Goal: Information Seeking & Learning: Learn about a topic

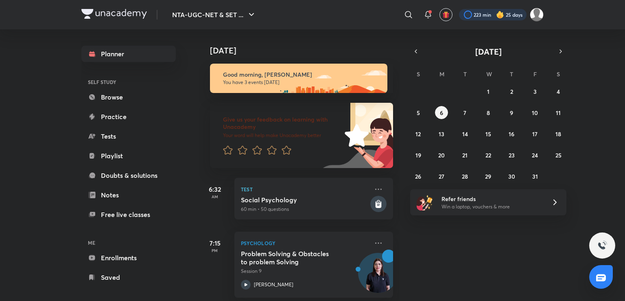
click at [472, 12] on div at bounding box center [493, 14] width 68 height 11
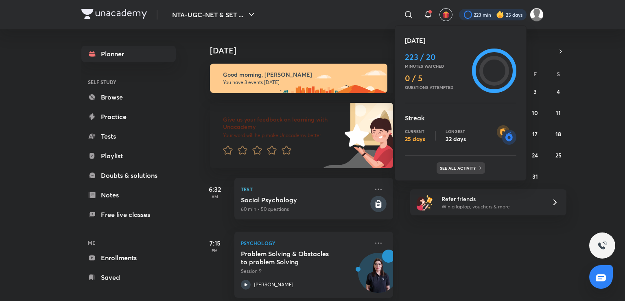
click at [449, 164] on div "See all activity" at bounding box center [461, 167] width 48 height 11
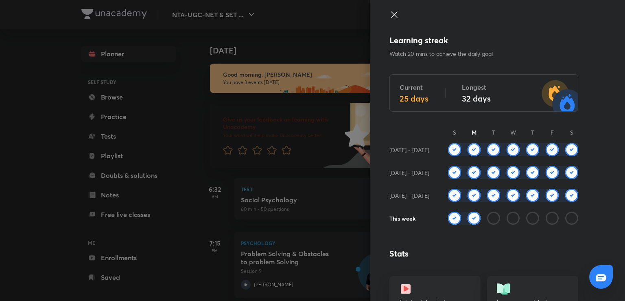
click at [284, 0] on div at bounding box center [312, 0] width 625 height 1
click at [265, 15] on div at bounding box center [312, 150] width 625 height 301
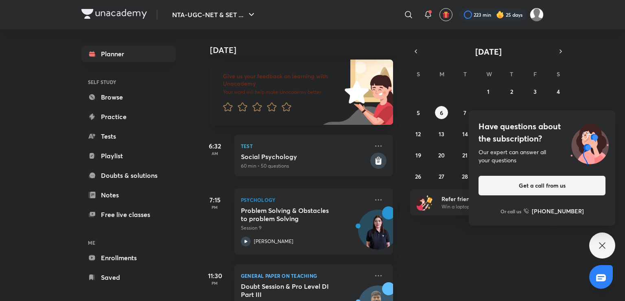
scroll to position [42, 0]
click at [605, 249] on icon at bounding box center [603, 245] width 10 height 10
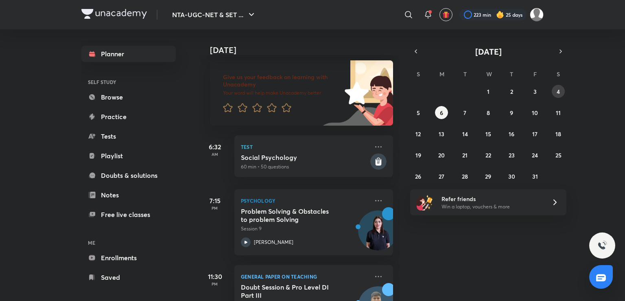
click at [557, 86] on button "4" at bounding box center [558, 91] width 13 height 13
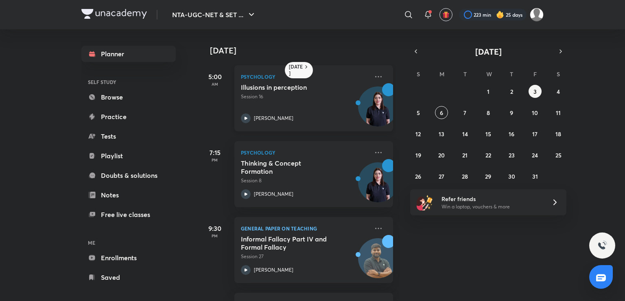
click at [270, 97] on p "Session 16" at bounding box center [305, 96] width 128 height 7
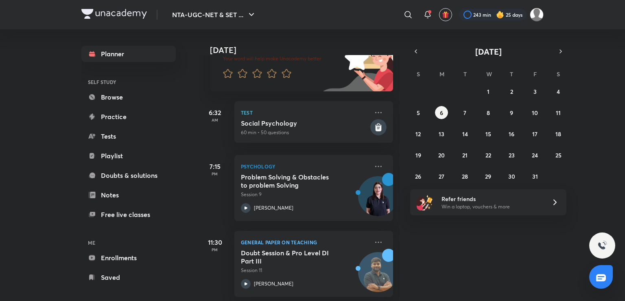
scroll to position [85, 0]
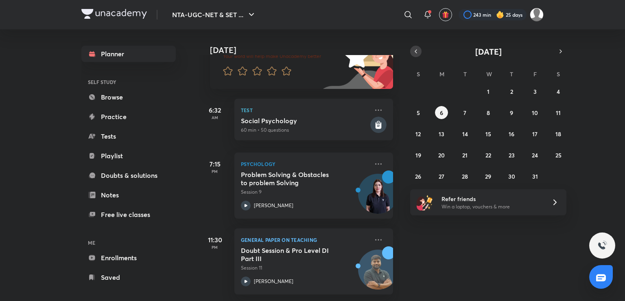
click at [417, 51] on icon "button" at bounding box center [416, 51] width 7 height 7
click at [469, 155] on button "23" at bounding box center [465, 154] width 13 height 13
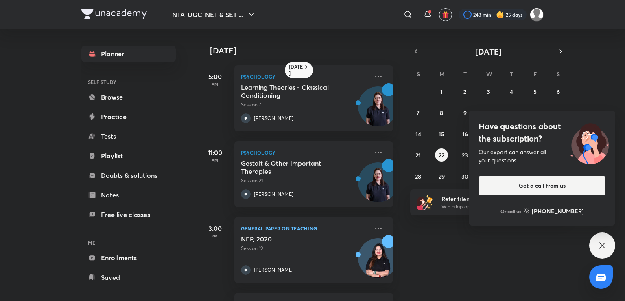
click at [605, 247] on icon at bounding box center [603, 245] width 10 height 10
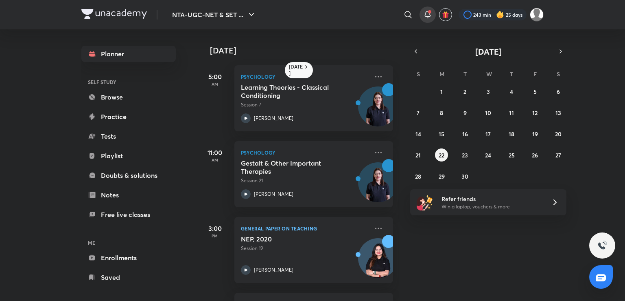
click at [428, 15] on icon at bounding box center [428, 15] width 10 height 10
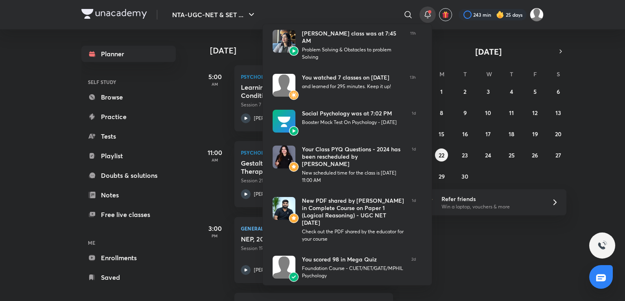
scroll to position [127, 0]
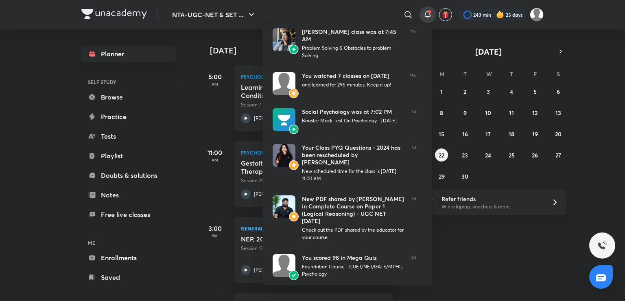
click at [180, 115] on div at bounding box center [312, 150] width 625 height 301
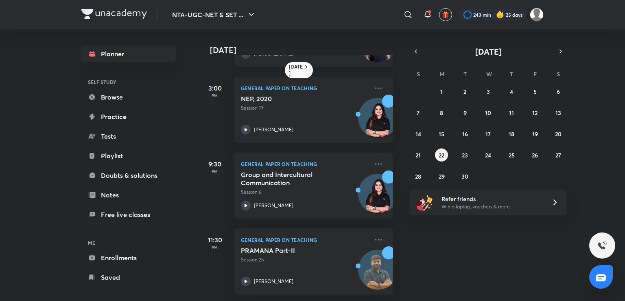
scroll to position [0, 0]
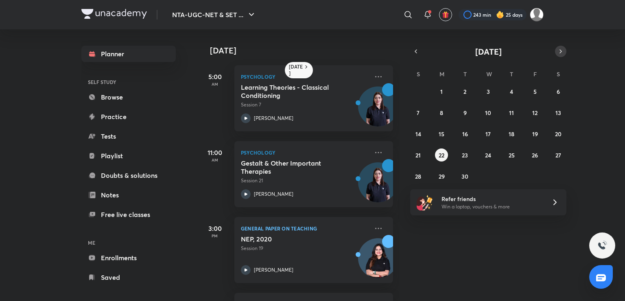
click at [560, 55] on button "button" at bounding box center [560, 51] width 11 height 11
click at [421, 113] on button "5" at bounding box center [418, 112] width 13 height 13
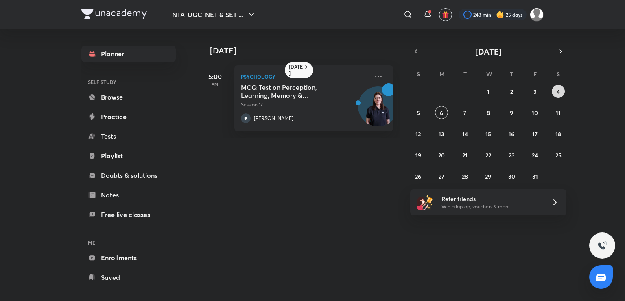
click at [555, 88] on button "4" at bounding box center [558, 91] width 13 height 13
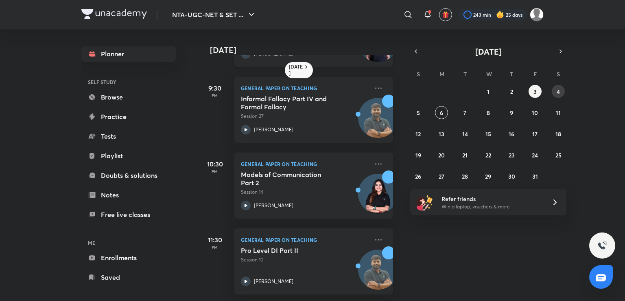
scroll to position [147, 0]
click at [467, 108] on button "7" at bounding box center [465, 112] width 13 height 13
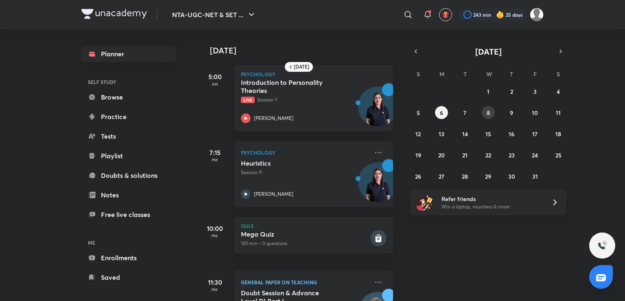
click at [487, 111] on abbr "8" at bounding box center [488, 113] width 3 height 8
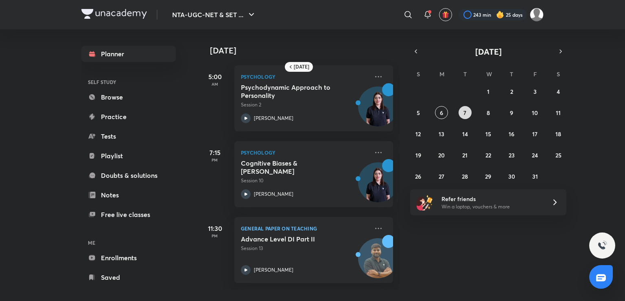
click at [465, 114] on abbr "7" at bounding box center [465, 113] width 3 height 8
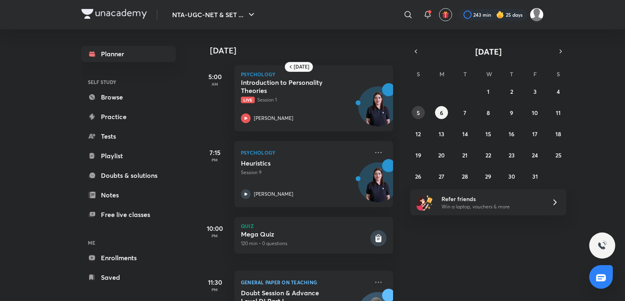
click at [419, 114] on abbr "5" at bounding box center [418, 113] width 3 height 8
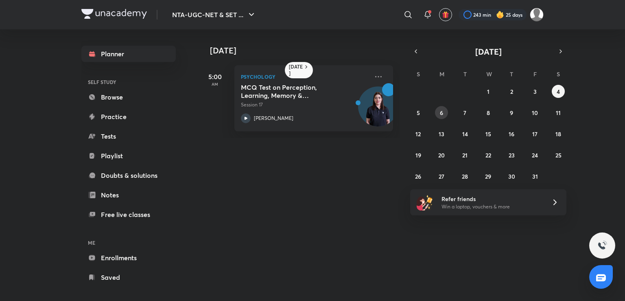
click at [447, 111] on button "6" at bounding box center [441, 112] width 13 height 13
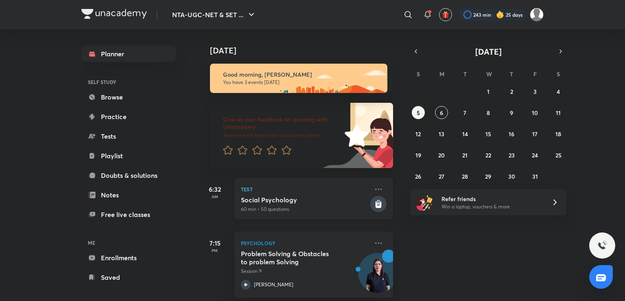
click at [340, 204] on div "Social Psychology 60 min • 50 questions" at bounding box center [305, 203] width 128 height 17
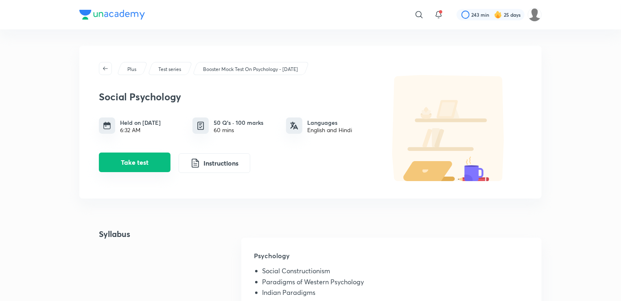
click at [135, 160] on button "Take test" at bounding box center [135, 162] width 72 height 20
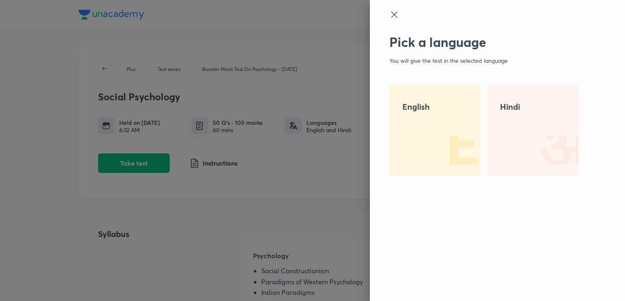
click at [442, 132] on img at bounding box center [455, 150] width 52 height 52
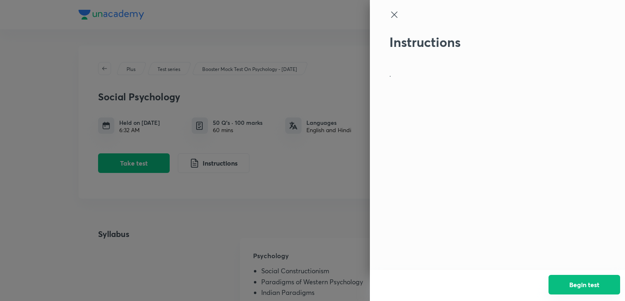
click at [565, 277] on button "Begin test" at bounding box center [585, 284] width 72 height 20
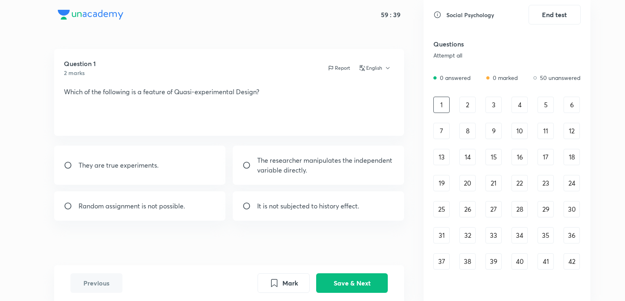
click at [195, 199] on div "Random assignment is not possible." at bounding box center [140, 205] width 172 height 29
radio input "true"
click at [339, 277] on button "Save & Next" at bounding box center [352, 282] width 72 height 20
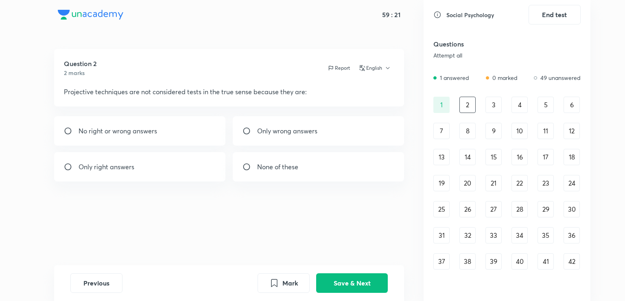
click at [193, 128] on div "No right or wrong answers" at bounding box center [140, 130] width 172 height 29
radio input "true"
click at [345, 282] on button "Save & Next" at bounding box center [352, 282] width 72 height 20
click at [257, 130] on input "radio" at bounding box center [250, 131] width 15 height 8
radio input "true"
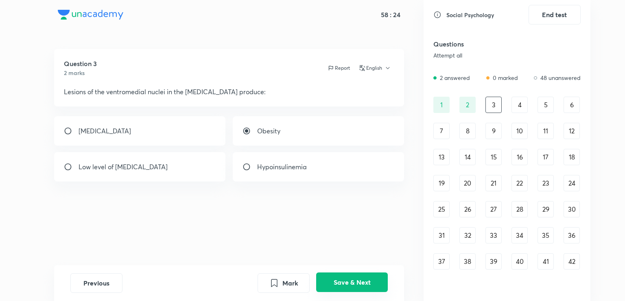
click at [340, 280] on button "Save & Next" at bounding box center [352, 282] width 72 height 20
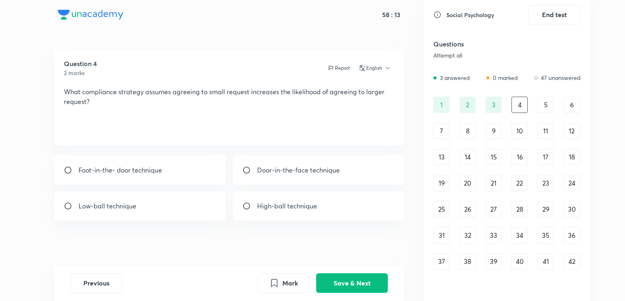
click at [172, 180] on div "Foot-in-the- door technique" at bounding box center [140, 169] width 172 height 29
radio input "true"
click at [345, 285] on button "Save & Next" at bounding box center [352, 282] width 72 height 20
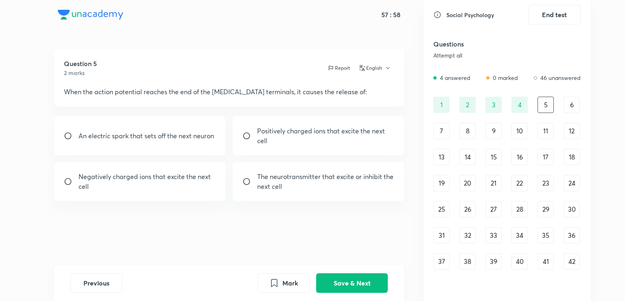
click at [301, 191] on div "The neurotransmitter that excite or inhibit the next cell" at bounding box center [319, 181] width 172 height 39
radio input "true"
click at [350, 281] on button "Save & Next" at bounding box center [352, 282] width 72 height 20
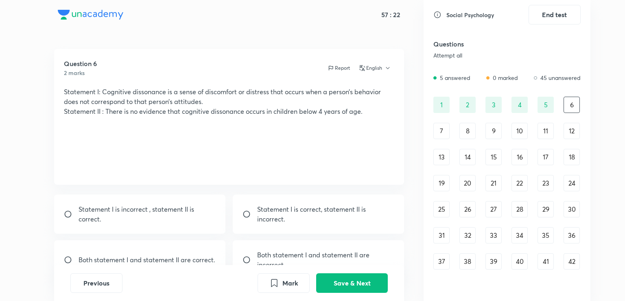
click at [195, 214] on p "Statement I is incorrect , statement II is correct." at bounding box center [148, 214] width 138 height 20
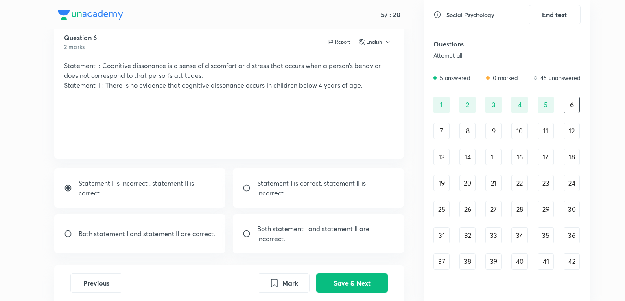
scroll to position [31, 0]
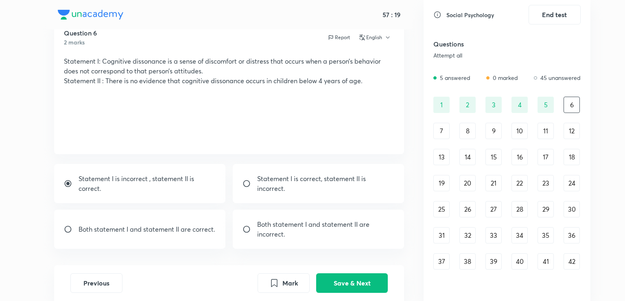
click at [212, 234] on div "Both statement I and statement II are correct." at bounding box center [140, 228] width 172 height 39
radio input "false"
radio input "true"
click at [345, 280] on button "Save & Next" at bounding box center [352, 282] width 72 height 20
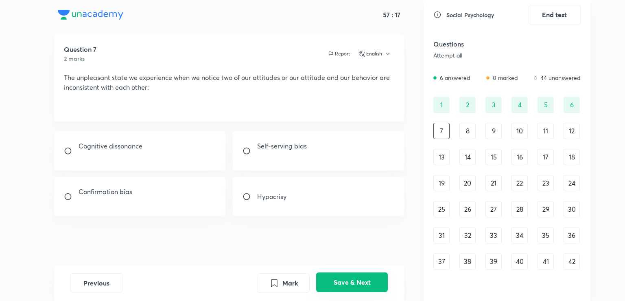
scroll to position [14, 0]
click at [173, 154] on div "Cognitive dissonance" at bounding box center [140, 150] width 172 height 39
radio input "true"
click at [280, 286] on button "Mark" at bounding box center [284, 282] width 52 height 20
click at [363, 281] on button "Save & Next" at bounding box center [352, 282] width 72 height 20
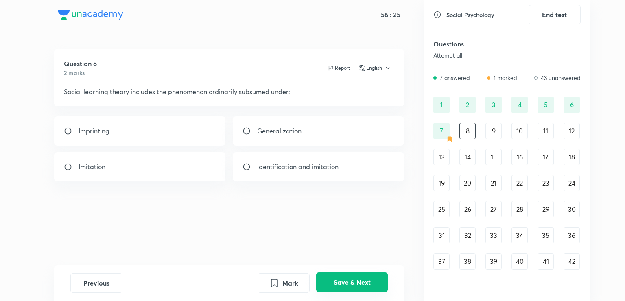
scroll to position [0, 0]
click at [186, 170] on div "Imitation" at bounding box center [140, 166] width 172 height 29
radio input "true"
click at [382, 67] on button "English" at bounding box center [374, 67] width 35 height 7
click at [379, 103] on span "Hindi" at bounding box center [387, 102] width 50 height 9
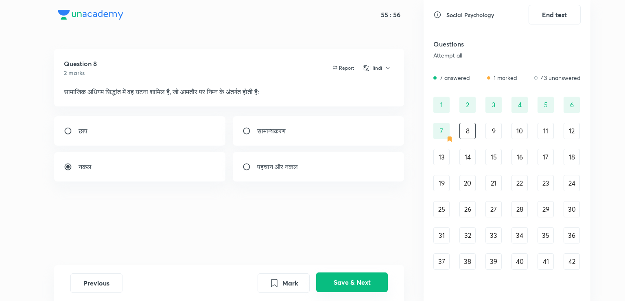
drag, startPoint x: 289, startPoint y: 285, endPoint x: 350, endPoint y: 282, distance: 61.1
click at [350, 282] on div "Mark Save & Next" at bounding box center [323, 283] width 130 height 20
click at [350, 282] on button "Save & Next" at bounding box center [352, 282] width 72 height 20
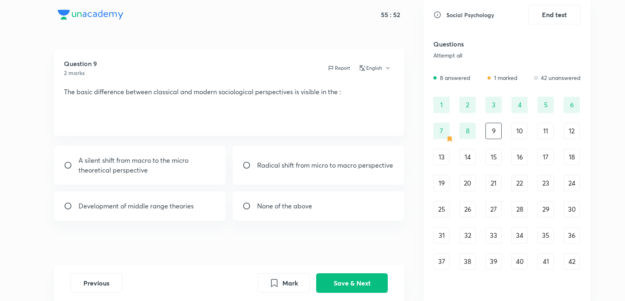
scroll to position [61, 0]
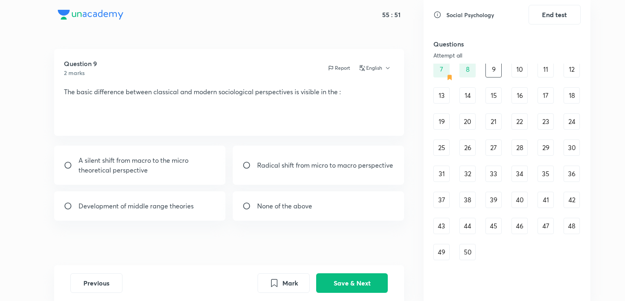
click at [450, 248] on div "49" at bounding box center [442, 251] width 16 height 16
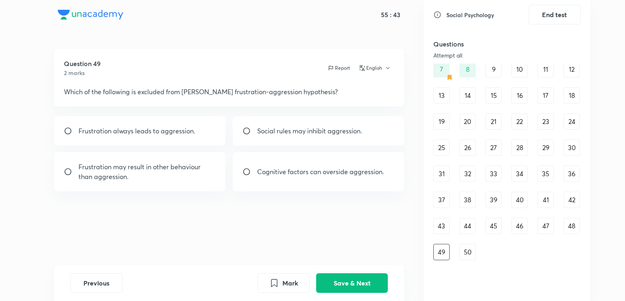
click at [463, 251] on div "50" at bounding box center [468, 251] width 16 height 16
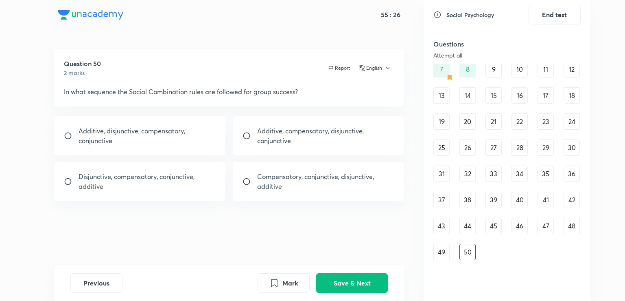
click at [445, 222] on div "43" at bounding box center [442, 225] width 16 height 16
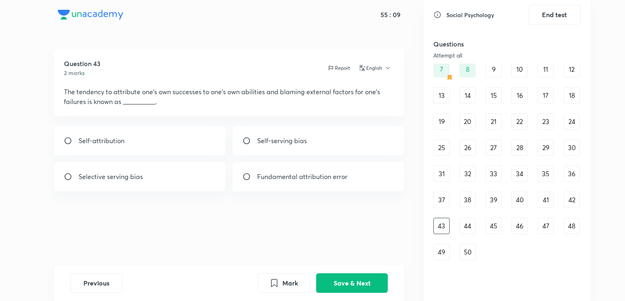
click at [254, 148] on div "Self-serving bias" at bounding box center [319, 140] width 172 height 29
radio input "true"
click at [345, 283] on button "Save & Next" at bounding box center [352, 282] width 72 height 20
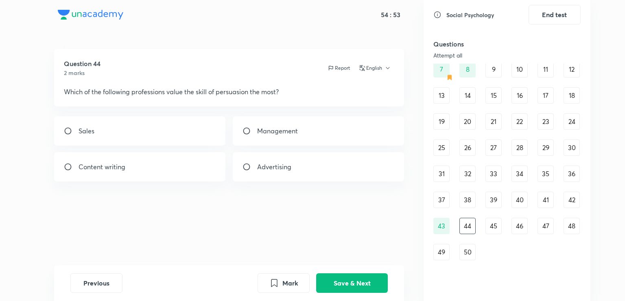
click at [178, 139] on div "Sales" at bounding box center [140, 130] width 172 height 29
radio input "true"
click at [336, 279] on button "Save & Next" at bounding box center [352, 282] width 72 height 20
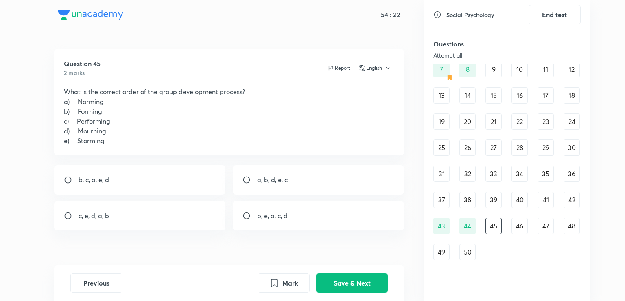
click at [268, 221] on div "b, e, a, c, d" at bounding box center [319, 215] width 172 height 29
radio input "true"
click at [357, 280] on button "Save & Next" at bounding box center [352, 282] width 72 height 20
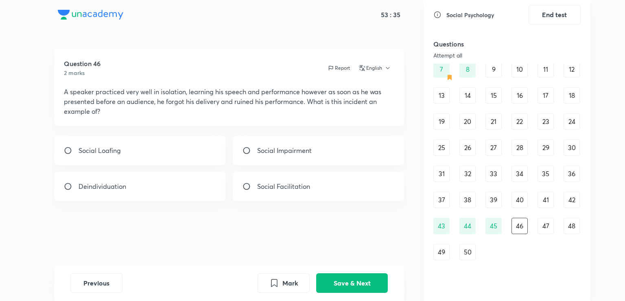
click at [182, 185] on div "Deindividuation" at bounding box center [140, 185] width 172 height 29
radio input "true"
click at [379, 64] on button "English" at bounding box center [374, 67] width 35 height 7
click at [373, 105] on span "Hindi" at bounding box center [387, 102] width 50 height 9
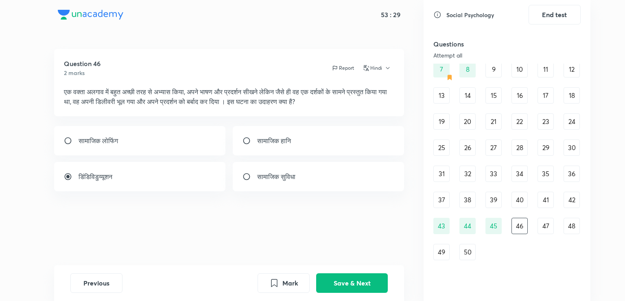
click at [388, 68] on icon "button" at bounding box center [388, 68] width 7 height 7
click at [388, 85] on span "English" at bounding box center [391, 87] width 50 height 9
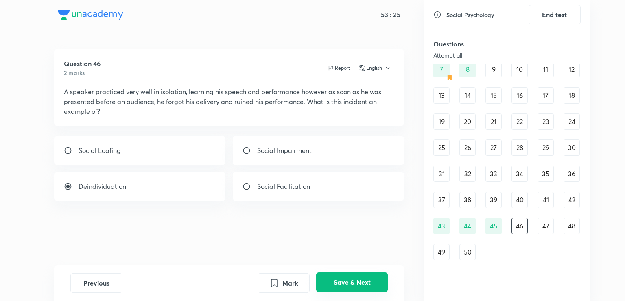
click at [345, 276] on button "Save & Next" at bounding box center [352, 282] width 72 height 20
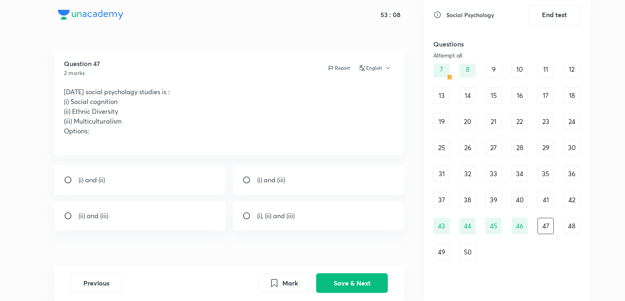
click at [257, 215] on p "(i), (ii) and (iii)" at bounding box center [275, 216] width 37 height 10
radio input "true"
click at [340, 285] on button "Save & Next" at bounding box center [352, 282] width 72 height 20
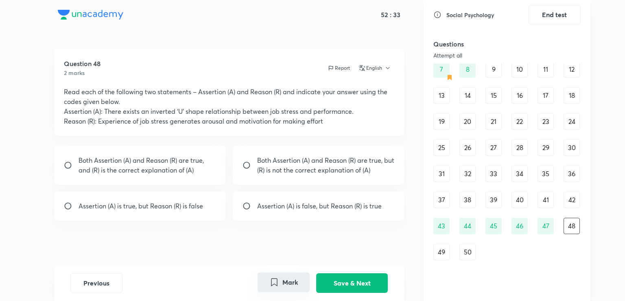
click at [294, 280] on button "Mark" at bounding box center [284, 282] width 52 height 20
click at [363, 284] on button "Save & Next" at bounding box center [352, 282] width 72 height 20
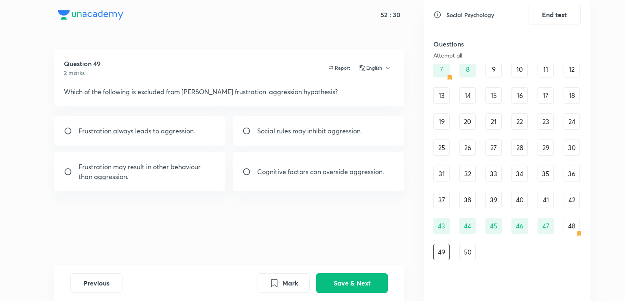
click at [443, 202] on div "37" at bounding box center [442, 199] width 16 height 16
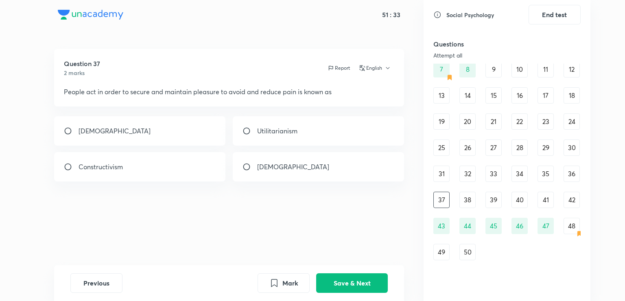
click at [245, 127] on input "radio" at bounding box center [250, 131] width 15 height 8
radio input "true"
click at [198, 132] on div "Hedonism" at bounding box center [140, 130] width 172 height 29
radio input "true"
radio input "false"
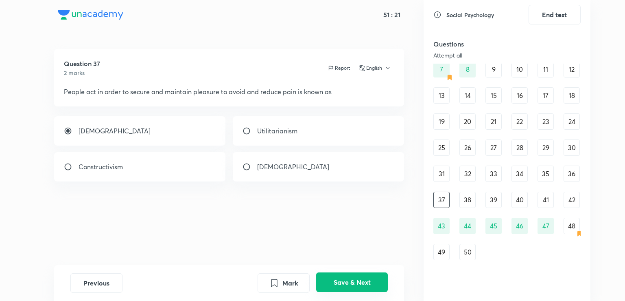
click at [347, 281] on button "Save & Next" at bounding box center [352, 282] width 72 height 20
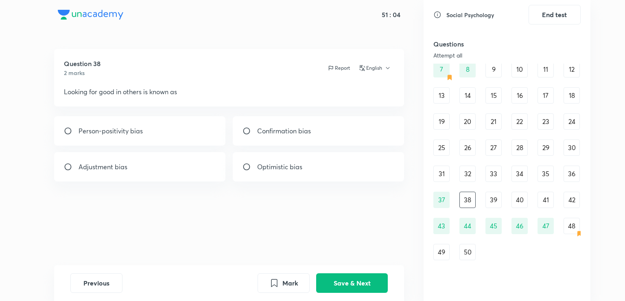
click at [251, 173] on div "Optimistic bias" at bounding box center [319, 166] width 172 height 29
radio input "true"
click at [181, 130] on div "Person-positivity bias" at bounding box center [140, 130] width 172 height 29
radio input "true"
radio input "false"
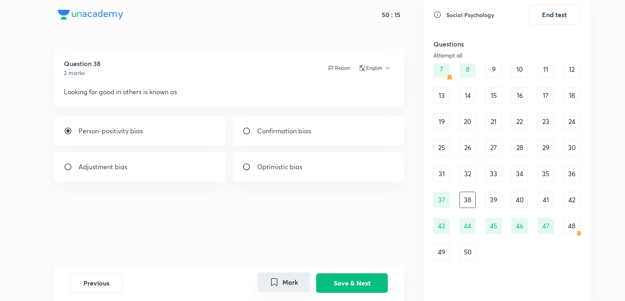
click at [301, 276] on button "Mark" at bounding box center [284, 282] width 52 height 20
click at [332, 283] on button "Save & Next" at bounding box center [352, 282] width 72 height 20
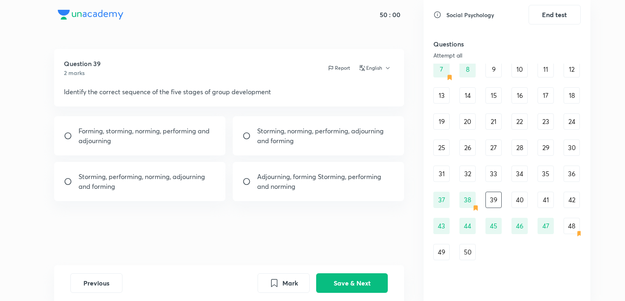
click at [162, 144] on p "Forming, storming, norming, performing and adjourning" at bounding box center [148, 136] width 138 height 20
radio input "true"
click at [340, 282] on button "Save & Next" at bounding box center [352, 282] width 72 height 20
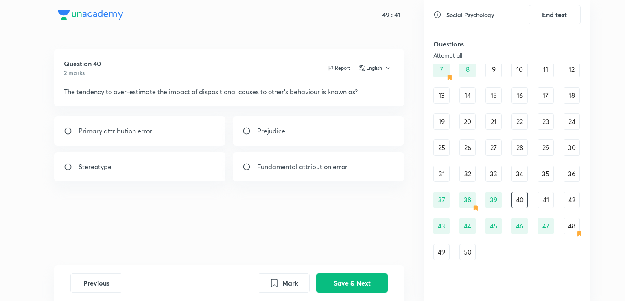
click at [206, 165] on div "Stereotype" at bounding box center [140, 166] width 172 height 29
radio input "true"
click at [292, 133] on div "Prejudice" at bounding box center [319, 130] width 172 height 29
radio input "true"
radio input "false"
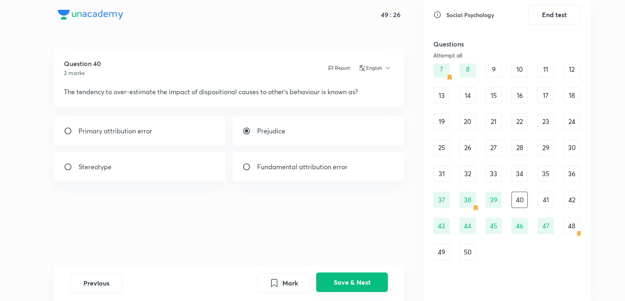
click at [373, 287] on button "Save & Next" at bounding box center [352, 282] width 72 height 20
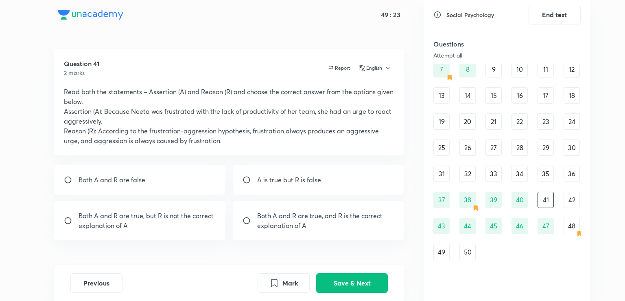
click at [445, 175] on div "31" at bounding box center [442, 173] width 16 height 16
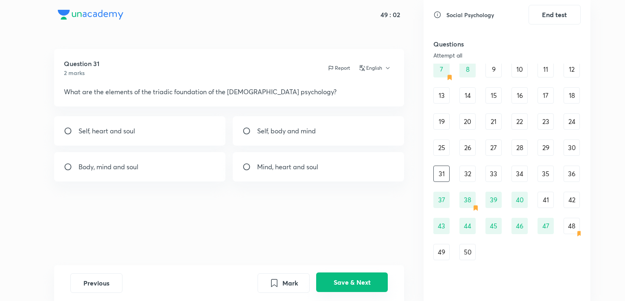
click at [354, 280] on button "Save & Next" at bounding box center [352, 282] width 72 height 20
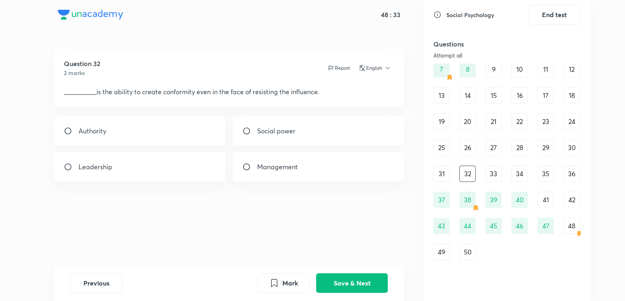
click at [265, 130] on p "Social power" at bounding box center [276, 131] width 38 height 10
radio input "true"
click at [351, 282] on button "Save & Next" at bounding box center [352, 282] width 72 height 20
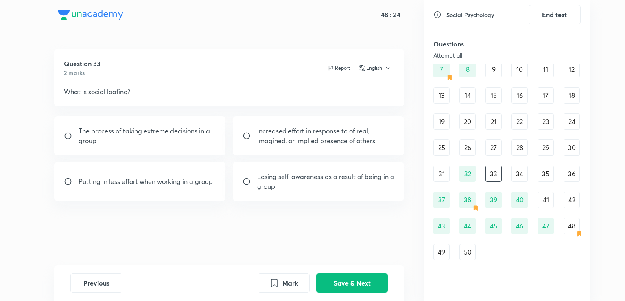
click at [209, 189] on div "Putting in less effort when working in a group" at bounding box center [140, 181] width 172 height 39
radio input "true"
click at [354, 286] on button "Save & Next" at bounding box center [352, 282] width 72 height 20
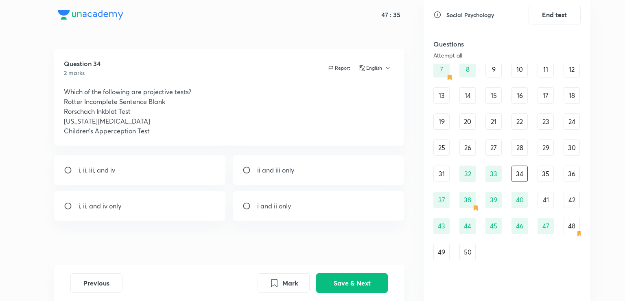
click at [168, 202] on div "i, ii, and iv only" at bounding box center [140, 205] width 172 height 29
radio input "true"
click at [343, 283] on button "Save & Next" at bounding box center [352, 282] width 72 height 20
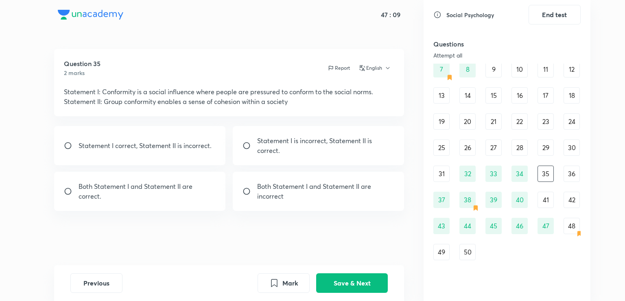
click at [311, 156] on div "Statement I is incorrect, Statement II is correct." at bounding box center [319, 145] width 172 height 39
click at [196, 208] on div "Both Statement I and Statement II are correct." at bounding box center [140, 190] width 172 height 39
radio input "false"
radio input "true"
click at [342, 282] on button "Save & Next" at bounding box center [352, 282] width 72 height 20
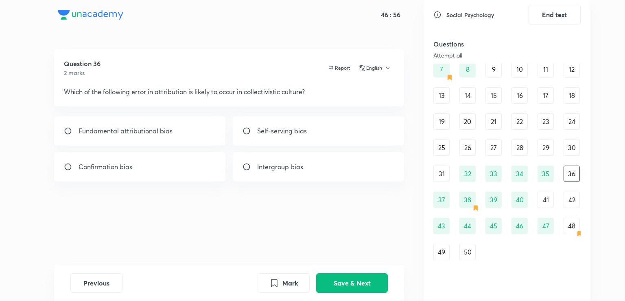
click at [298, 170] on p "Intergroup bias" at bounding box center [280, 167] width 46 height 10
radio input "true"
click at [341, 284] on button "Save & Next" at bounding box center [352, 282] width 72 height 20
radio input "true"
click at [439, 146] on div "25" at bounding box center [442, 147] width 16 height 16
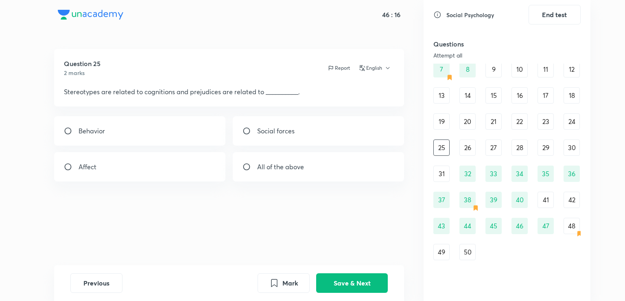
click at [251, 169] on input "radio" at bounding box center [250, 166] width 15 height 8
radio input "true"
click at [181, 139] on div "Behavior" at bounding box center [140, 130] width 172 height 29
radio input "true"
radio input "false"
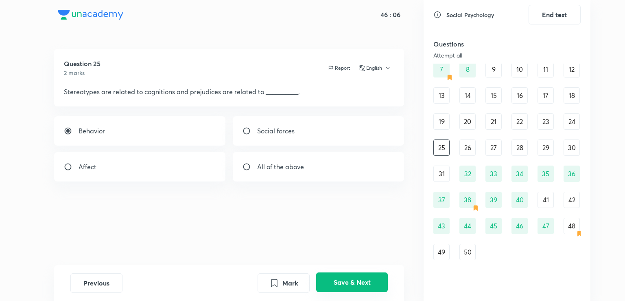
click at [360, 278] on button "Save & Next" at bounding box center [352, 282] width 72 height 20
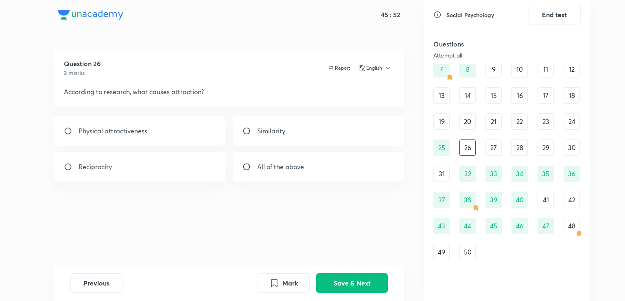
click at [263, 173] on div "All of the above" at bounding box center [319, 166] width 172 height 29
radio input "true"
click at [342, 277] on button "Save & Next" at bounding box center [352, 282] width 72 height 20
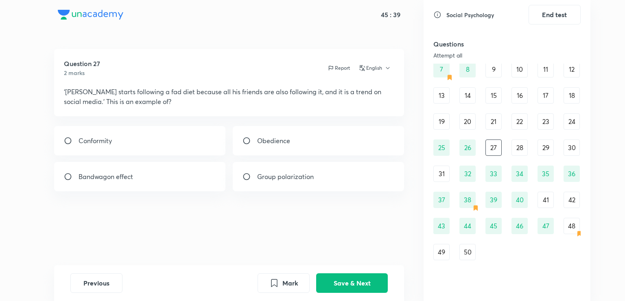
click at [165, 142] on div "Conformity" at bounding box center [140, 140] width 172 height 29
click at [154, 162] on div "Bandwagon effect" at bounding box center [140, 176] width 172 height 29
radio input "false"
radio input "true"
click at [352, 276] on button "Save & Next" at bounding box center [352, 282] width 72 height 20
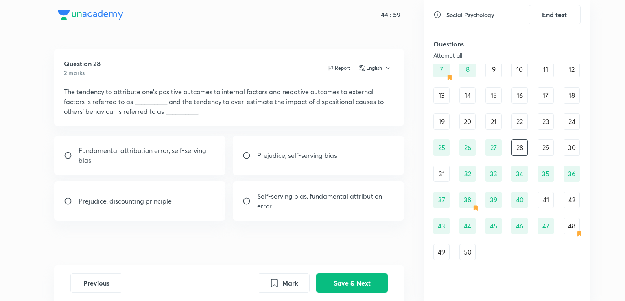
click at [301, 201] on p "Self-serving bias, fundamental attribution error" at bounding box center [326, 201] width 138 height 20
radio input "true"
click at [338, 282] on button "Save & Next" at bounding box center [352, 282] width 72 height 20
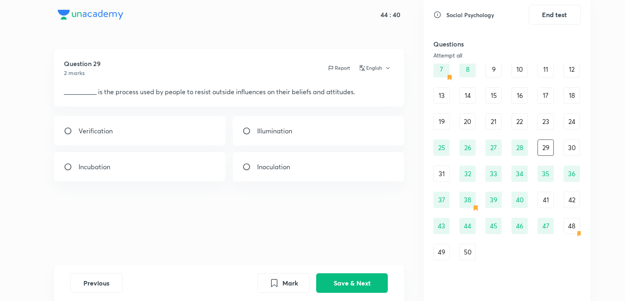
click at [183, 162] on div "Incubation" at bounding box center [140, 166] width 172 height 29
radio input "true"
click at [370, 281] on button "Save & Next" at bounding box center [352, 282] width 72 height 20
click at [100, 148] on div "Robert Zajonc Norman Triplett Nesdale and Dalton None of the above" at bounding box center [229, 148] width 351 height 65
click at [126, 148] on div "Robert Zajonc Norman Triplett Nesdale and Dalton None of the above" at bounding box center [229, 148] width 351 height 65
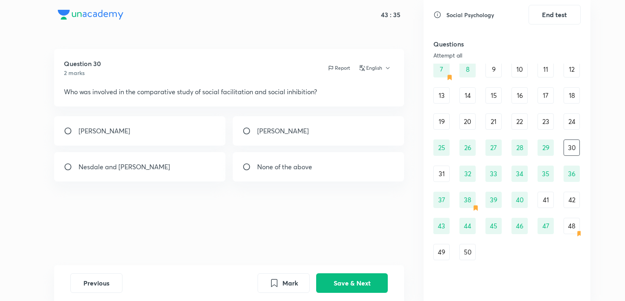
click at [75, 132] on input "radio" at bounding box center [71, 131] width 15 height 8
radio input "true"
click at [353, 276] on button "Save & Next" at bounding box center [352, 282] width 72 height 20
click at [439, 123] on div "19" at bounding box center [442, 121] width 16 height 16
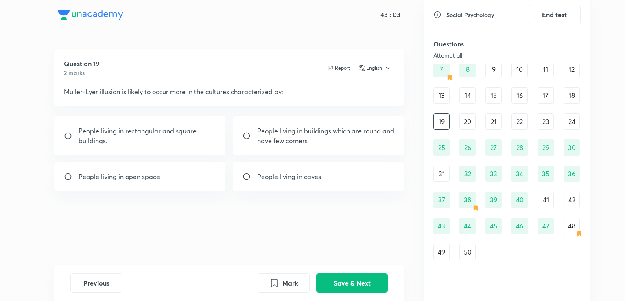
click at [169, 149] on div "People living in rectangular and square buildings." at bounding box center [140, 135] width 172 height 39
radio input "true"
click at [336, 275] on button "Save & Next" at bounding box center [352, 282] width 72 height 20
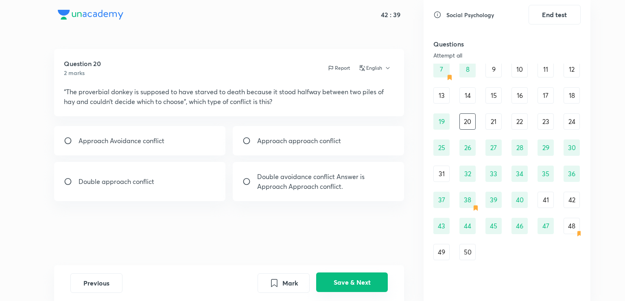
click at [341, 281] on button "Save & Next" at bounding box center [352, 282] width 72 height 20
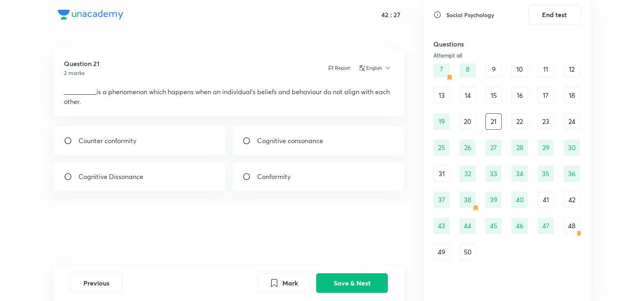
click at [191, 186] on div "Cognitive Dissonance" at bounding box center [140, 176] width 172 height 29
radio input "true"
click at [336, 284] on button "Save & Next" at bounding box center [352, 282] width 72 height 20
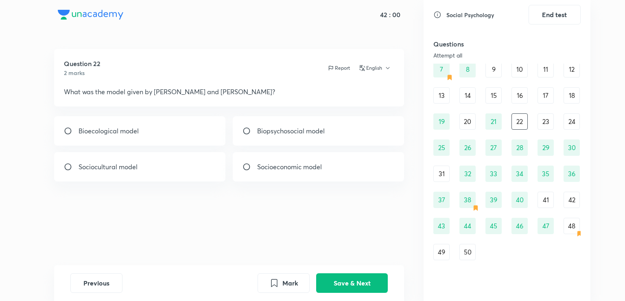
click at [292, 140] on div "Biopsychosocial model" at bounding box center [319, 130] width 172 height 29
radio input "true"
click at [345, 270] on div "Previous Mark Save & Next" at bounding box center [229, 283] width 351 height 36
click at [127, 123] on div "Bioecological model" at bounding box center [140, 130] width 172 height 29
radio input "true"
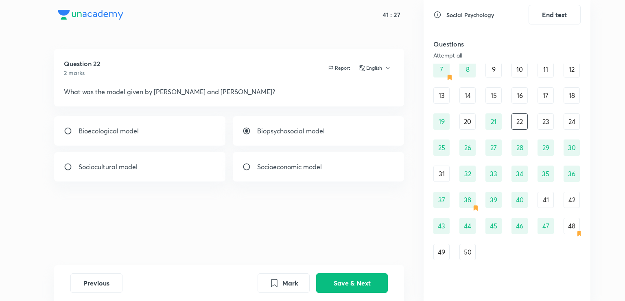
radio input "false"
click at [370, 282] on button "Save & Next" at bounding box center [352, 282] width 72 height 20
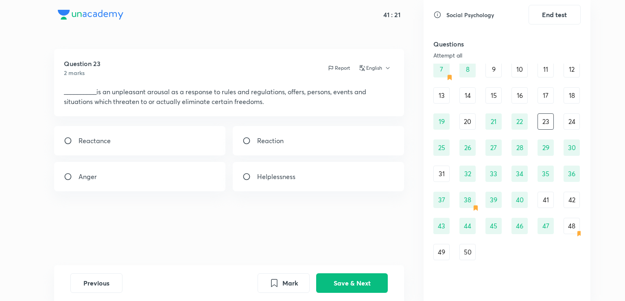
scroll to position [0, 0]
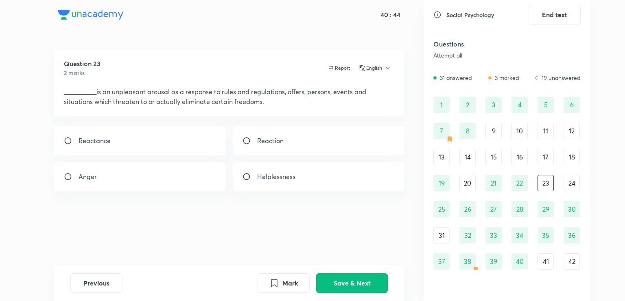
click at [216, 141] on div "Reactance" at bounding box center [140, 140] width 172 height 29
click at [259, 175] on p "Helplessness" at bounding box center [276, 176] width 38 height 10
radio input "false"
radio input "true"
click at [341, 278] on button "Save & Next" at bounding box center [352, 282] width 72 height 20
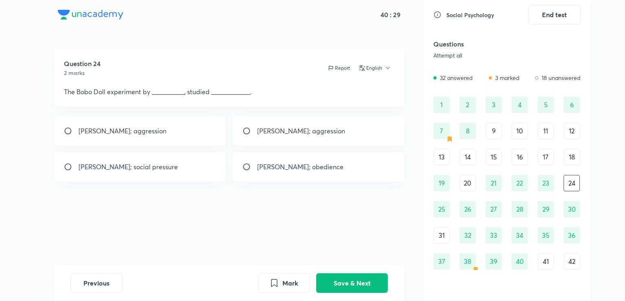
click at [182, 139] on div "Albert Bandura; aggression" at bounding box center [140, 130] width 172 height 29
radio input "true"
click at [335, 284] on button "Save & Next" at bounding box center [352, 282] width 72 height 20
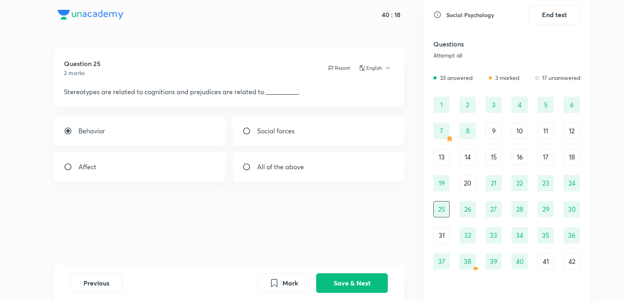
click at [448, 158] on div "13" at bounding box center [442, 157] width 16 height 16
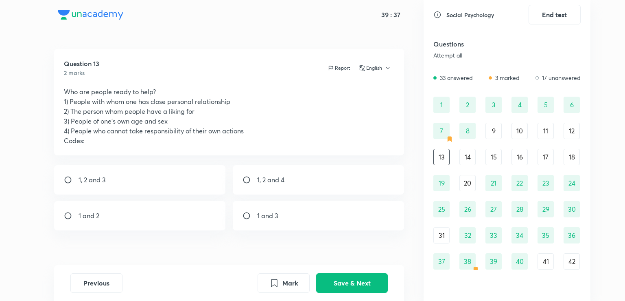
click at [385, 66] on icon "button" at bounding box center [388, 68] width 7 height 7
click at [370, 96] on li "Hindi" at bounding box center [387, 101] width 60 height 15
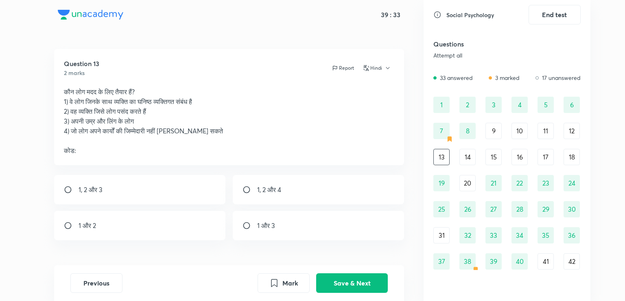
click at [385, 67] on icon "button" at bounding box center [388, 68] width 7 height 7
click at [378, 84] on span "English" at bounding box center [391, 87] width 50 height 9
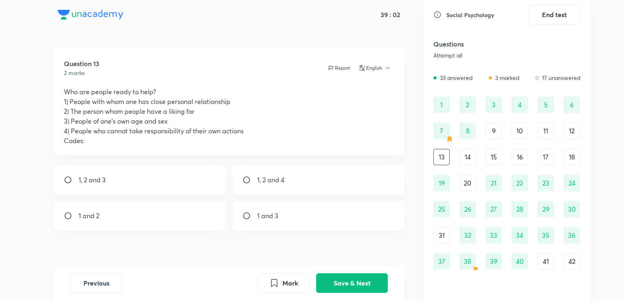
click at [125, 171] on div "1, 2 and 3" at bounding box center [140, 179] width 172 height 29
radio input "true"
click at [339, 276] on button "Save & Next" at bounding box center [352, 282] width 72 height 20
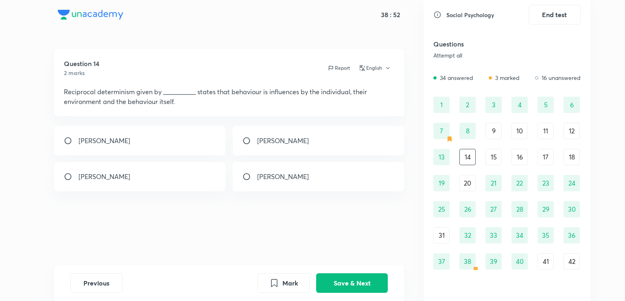
click at [443, 160] on div "13" at bounding box center [442, 157] width 16 height 16
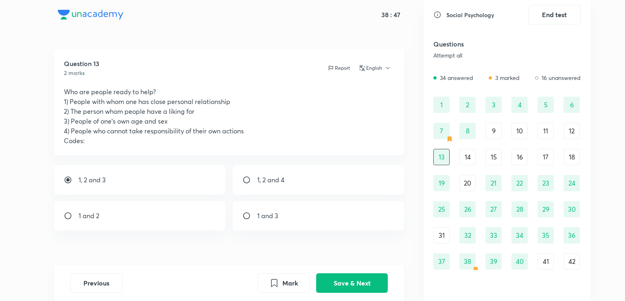
click at [180, 213] on div "1 and 2" at bounding box center [140, 215] width 172 height 29
radio input "false"
radio input "true"
click at [335, 279] on button "Save & Next" at bounding box center [352, 282] width 72 height 20
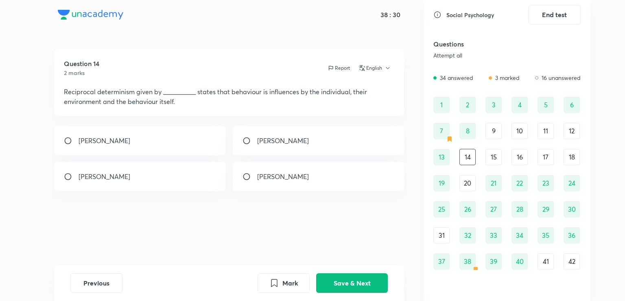
click at [165, 183] on div "Erik Erickson" at bounding box center [140, 176] width 172 height 29
radio input "true"
click at [329, 282] on button "Save & Next" at bounding box center [352, 282] width 72 height 20
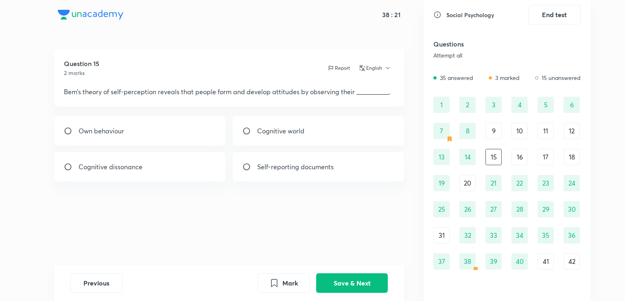
click at [523, 131] on div "10" at bounding box center [520, 131] width 16 height 16
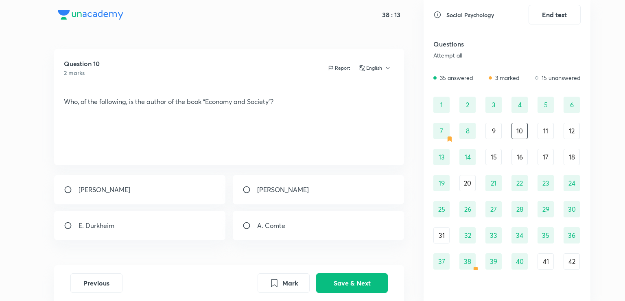
click at [571, 136] on div "12" at bounding box center [572, 131] width 16 height 16
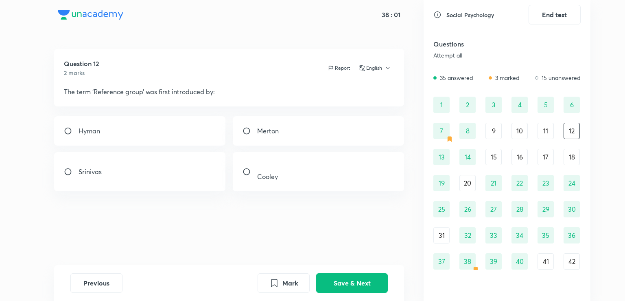
click at [339, 180] on div "Cooley" at bounding box center [319, 171] width 172 height 39
radio input "true"
click at [349, 284] on button "Save & Next" at bounding box center [352, 282] width 72 height 20
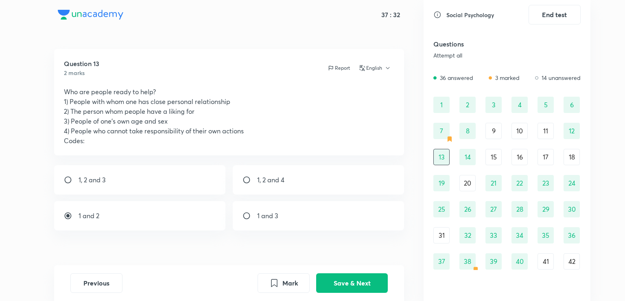
click at [566, 125] on div "12" at bounding box center [572, 131] width 16 height 16
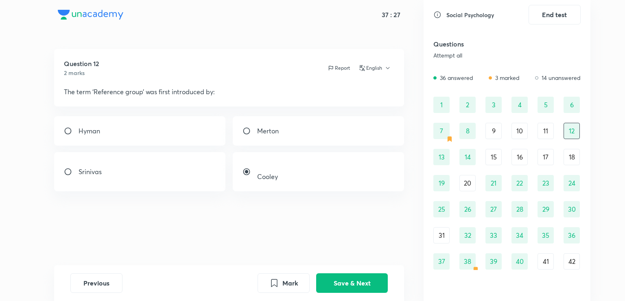
click at [143, 141] on div "Hyman" at bounding box center [140, 130] width 172 height 29
radio input "true"
radio input "false"
click at [351, 286] on button "Save & Next" at bounding box center [352, 282] width 72 height 20
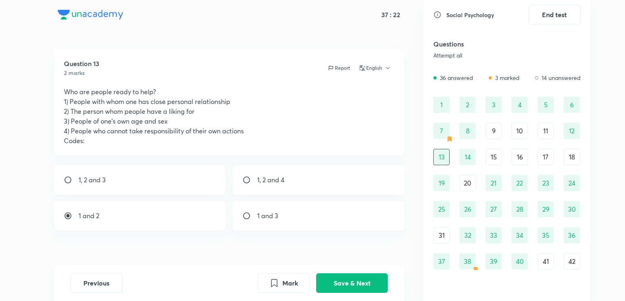
click at [566, 159] on div "18" at bounding box center [572, 157] width 16 height 16
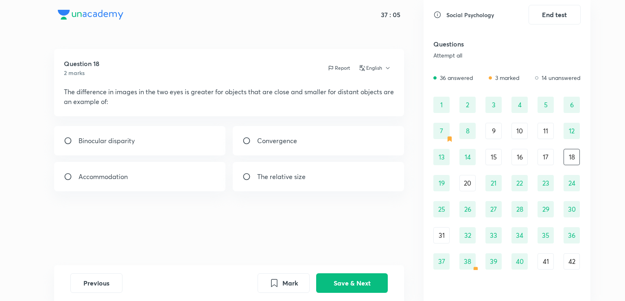
click at [203, 138] on div "Binocular disparity" at bounding box center [140, 140] width 172 height 29
radio input "true"
click at [336, 286] on button "Save & Next" at bounding box center [352, 282] width 72 height 20
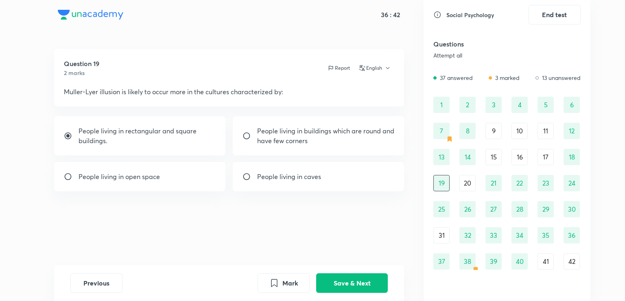
click at [519, 160] on div "16" at bounding box center [520, 157] width 16 height 16
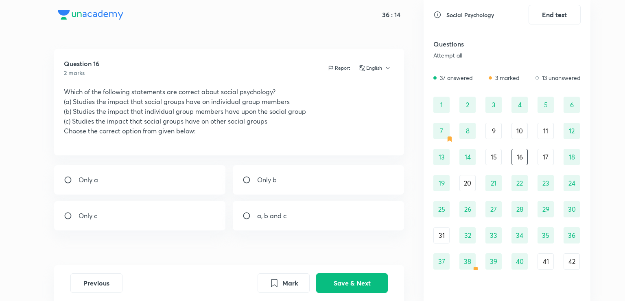
click at [166, 217] on div "Only c" at bounding box center [140, 215] width 172 height 29
radio input "true"
click at [340, 281] on button "Save & Next" at bounding box center [352, 282] width 72 height 20
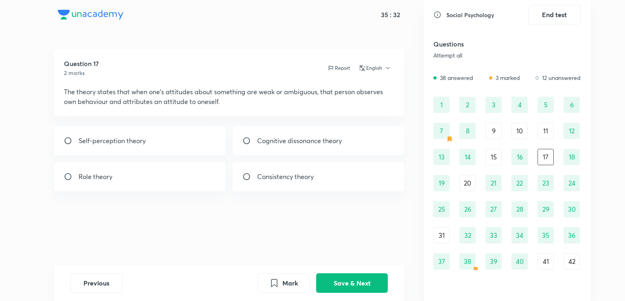
click at [177, 140] on div "Self-perception theory" at bounding box center [140, 140] width 172 height 29
radio input "true"
click at [359, 281] on button "Save & Next" at bounding box center [352, 282] width 72 height 20
click at [542, 132] on div "11" at bounding box center [546, 131] width 16 height 16
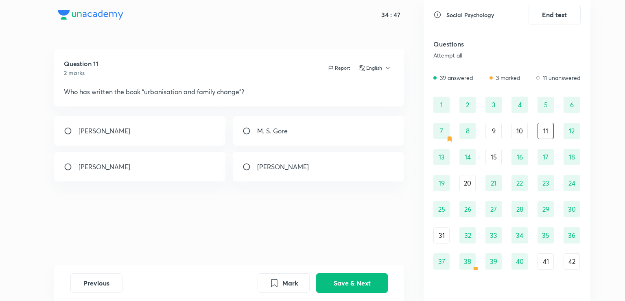
click at [277, 129] on p "M. S. Gore" at bounding box center [272, 131] width 31 height 10
radio input "true"
click at [350, 276] on button "Save & Next" at bounding box center [352, 282] width 72 height 20
click at [495, 133] on div "9" at bounding box center [494, 131] width 16 height 16
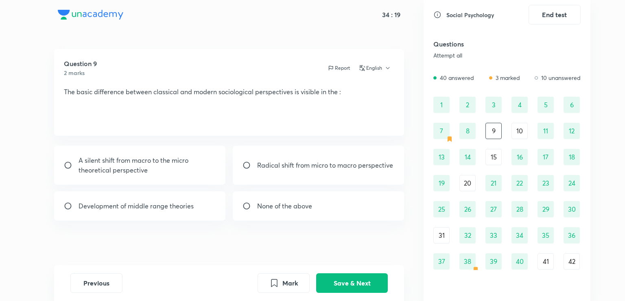
click at [268, 176] on div "Radical shift from micro to macro perspective" at bounding box center [319, 164] width 172 height 39
radio input "true"
click at [329, 287] on button "Save & Next" at bounding box center [352, 282] width 72 height 20
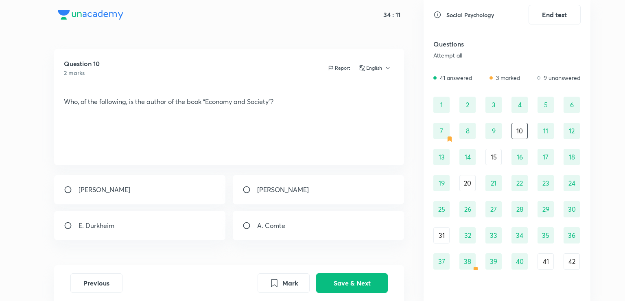
click at [301, 168] on div "Question 10 2 marks Report English Who, of the following, is the author of the …" at bounding box center [229, 169] width 389 height 240
click at [134, 202] on div "Max Weber" at bounding box center [140, 189] width 172 height 29
radio input "true"
click at [357, 283] on button "Save & Next" at bounding box center [352, 282] width 72 height 20
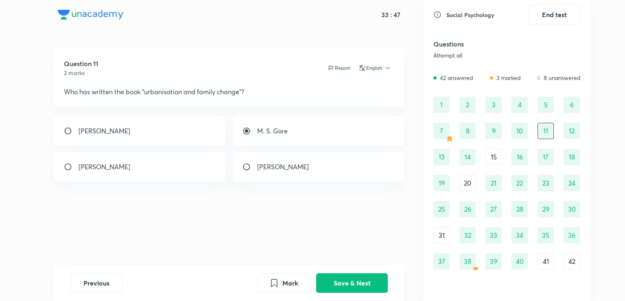
click at [499, 155] on div "15" at bounding box center [494, 157] width 16 height 16
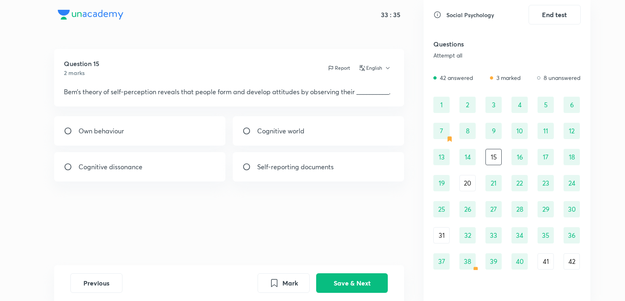
click at [269, 134] on p "Cognitive world" at bounding box center [280, 131] width 47 height 10
radio input "true"
click at [336, 278] on button "Save & Next" at bounding box center [352, 282] width 72 height 20
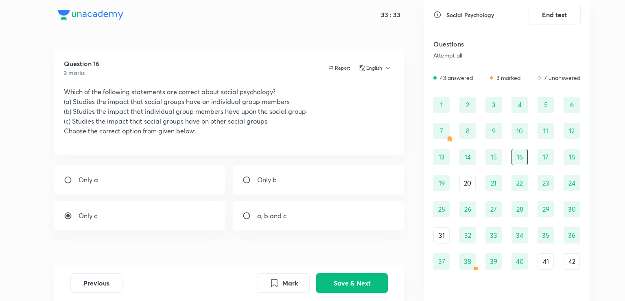
click at [465, 188] on div "20" at bounding box center [468, 183] width 16 height 16
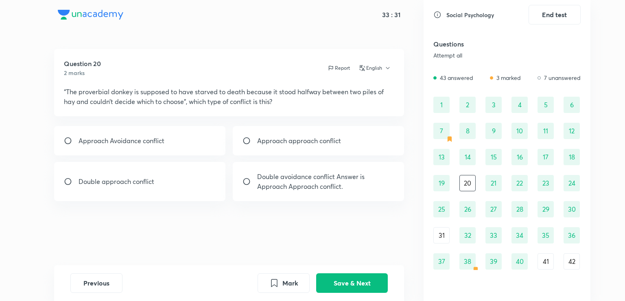
scroll to position [61, 0]
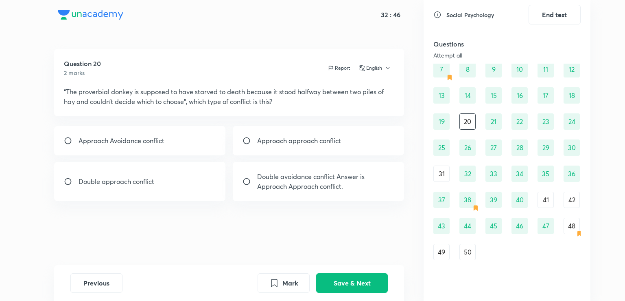
click at [358, 152] on div "Approach approach conflict" at bounding box center [319, 140] width 172 height 29
radio input "true"
click at [358, 288] on button "Save & Next" at bounding box center [352, 282] width 72 height 20
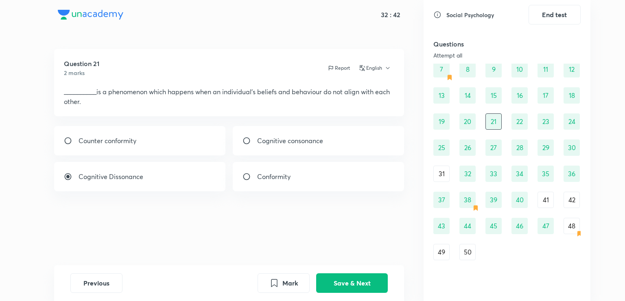
click at [438, 174] on div "31" at bounding box center [442, 173] width 16 height 16
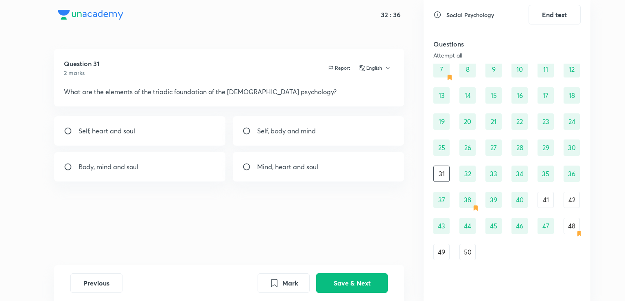
click at [330, 140] on div "Self, body and mind" at bounding box center [319, 130] width 172 height 29
radio input "true"
click at [168, 139] on div "Self, heart and soul" at bounding box center [140, 130] width 172 height 29
radio input "true"
radio input "false"
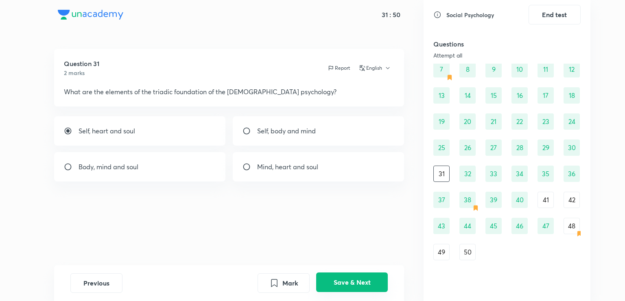
click at [360, 278] on button "Save & Next" at bounding box center [352, 282] width 72 height 20
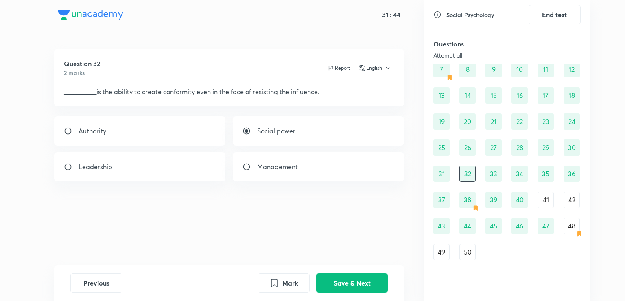
click at [566, 228] on div "48" at bounding box center [572, 225] width 16 height 16
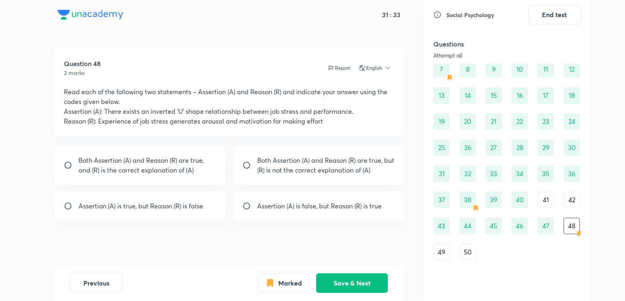
click at [194, 208] on p "Assertion (A) is true, but Reason (R) is false" at bounding box center [141, 206] width 125 height 10
radio input "true"
click at [344, 279] on button "Save & Next" at bounding box center [352, 282] width 72 height 20
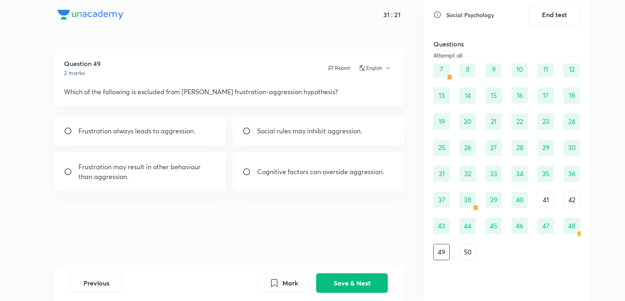
click at [213, 173] on p "Frustration may result in other behaviour than aggression." at bounding box center [148, 172] width 138 height 20
radio input "true"
click at [344, 287] on button "Save & Next" at bounding box center [352, 282] width 72 height 20
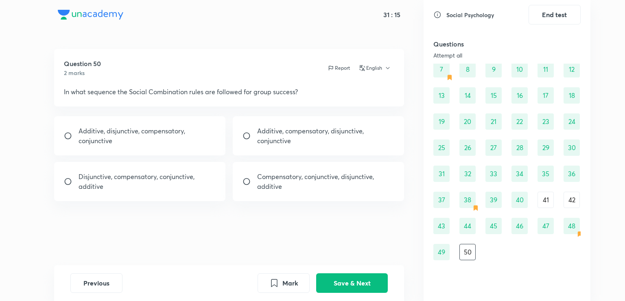
click at [317, 145] on p "Additive, compensatory, disjunctive, conjunctive" at bounding box center [326, 136] width 138 height 20
radio input "true"
click at [357, 282] on button "Save & Next" at bounding box center [352, 282] width 72 height 20
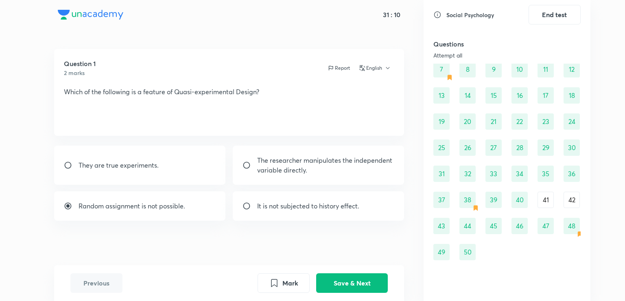
click at [542, 203] on div "41" at bounding box center [546, 199] width 16 height 16
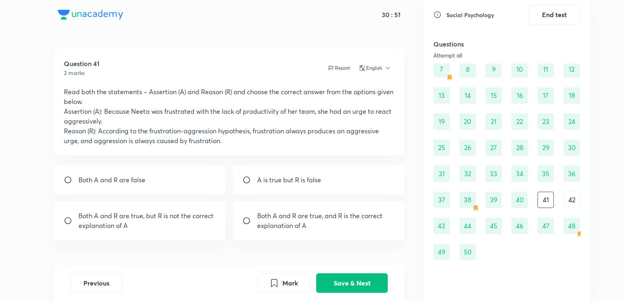
click at [292, 228] on p "Both A and R are true, and R is the correct explanation of A" at bounding box center [326, 221] width 138 height 20
radio input "true"
click at [367, 282] on button "Save & Next" at bounding box center [352, 282] width 72 height 20
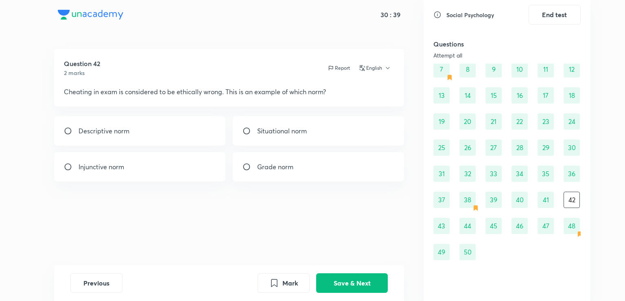
click at [385, 66] on icon "button" at bounding box center [388, 68] width 7 height 7
click at [365, 101] on span "Hindi" at bounding box center [387, 102] width 50 height 9
click at [373, 67] on button "Hindi" at bounding box center [376, 67] width 31 height 7
click at [375, 85] on span "English" at bounding box center [391, 87] width 50 height 9
click at [166, 160] on div "Injunctive norm" at bounding box center [140, 166] width 172 height 29
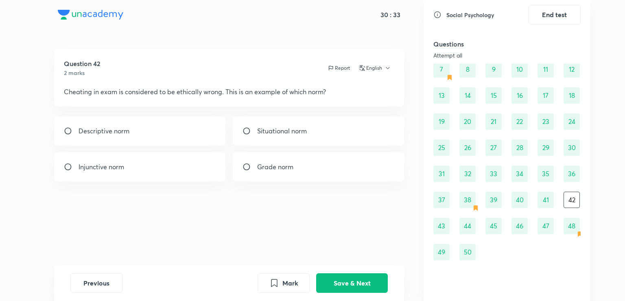
radio input "true"
click at [347, 281] on button "Save & Next" at bounding box center [352, 282] width 72 height 20
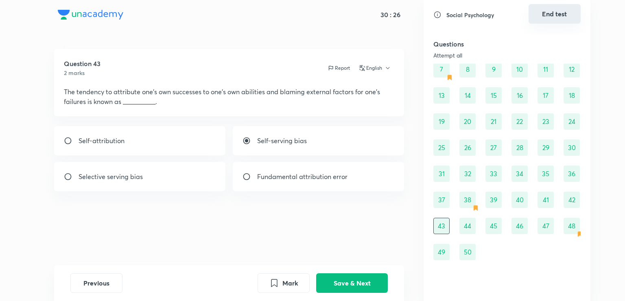
click at [551, 19] on button "End test" at bounding box center [555, 14] width 52 height 20
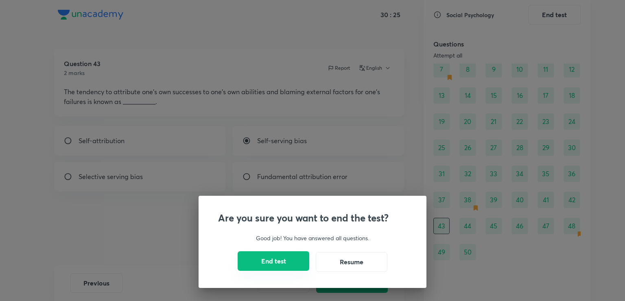
click at [269, 264] on button "End test" at bounding box center [274, 261] width 72 height 20
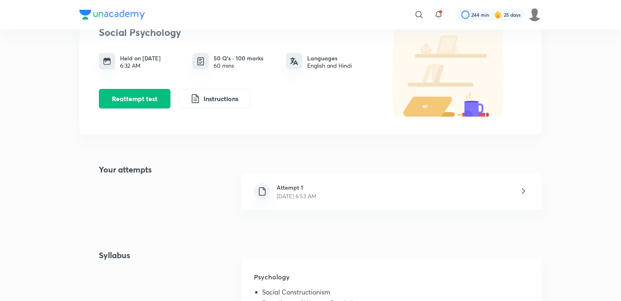
scroll to position [67, 0]
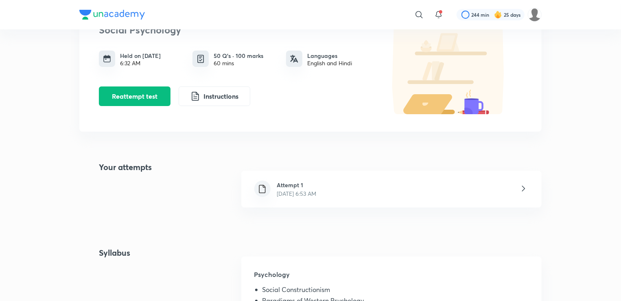
click at [323, 186] on div "Attempt 1 Oct 6, 2025, 6:53 AM" at bounding box center [297, 188] width 53 height 17
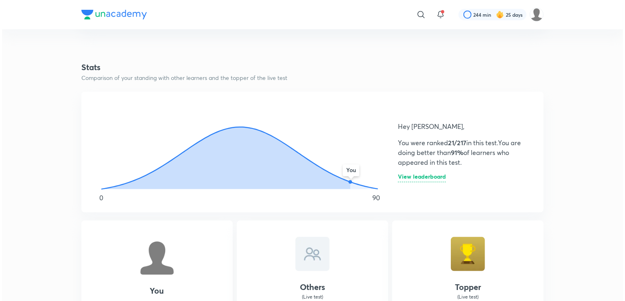
scroll to position [400, 0]
click at [408, 175] on h6 "View leaderboard" at bounding box center [420, 177] width 48 height 9
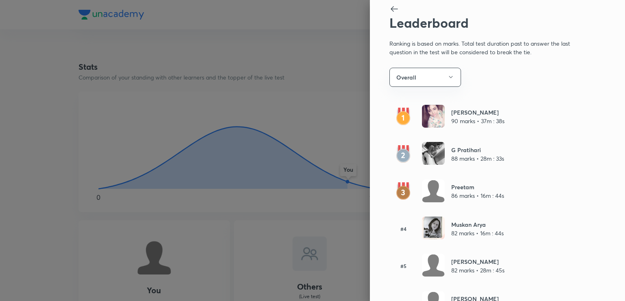
scroll to position [0, 0]
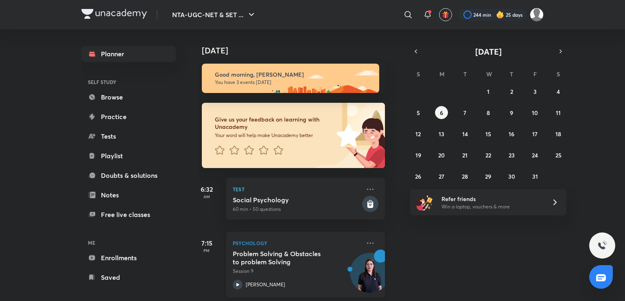
scroll to position [85, 8]
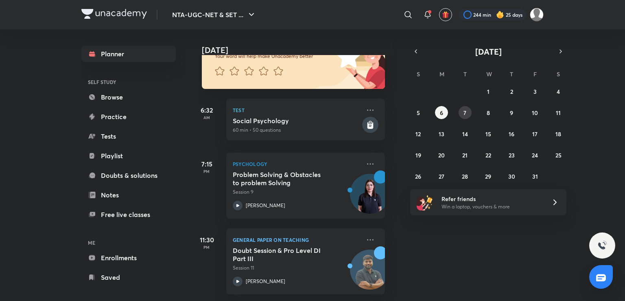
click at [462, 112] on button "7" at bounding box center [465, 112] width 13 height 13
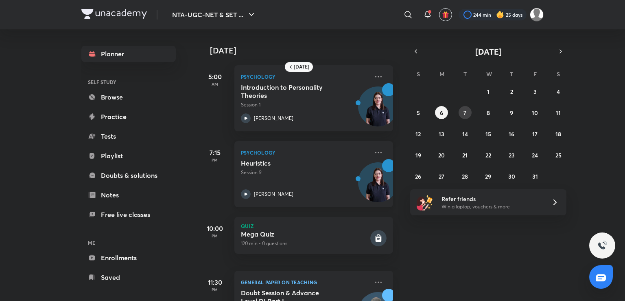
scroll to position [0, 0]
click at [486, 117] on button "8" at bounding box center [488, 112] width 13 height 13
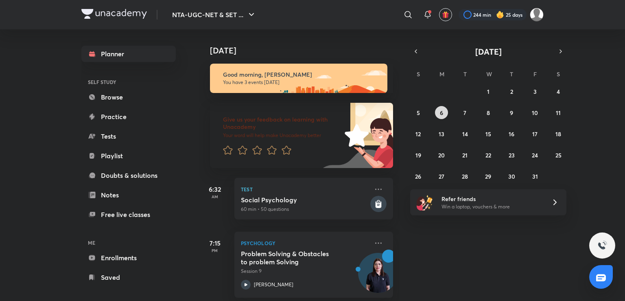
click at [439, 114] on button "6" at bounding box center [441, 112] width 13 height 13
click at [466, 114] on abbr "7" at bounding box center [465, 113] width 3 height 8
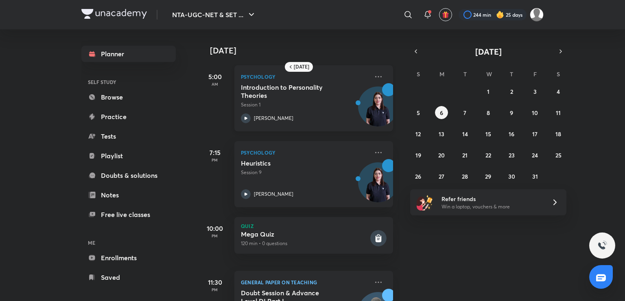
click at [332, 98] on h5 "Introduction to Personality Theories" at bounding box center [291, 91] width 101 height 16
